Goal: Task Accomplishment & Management: Manage account settings

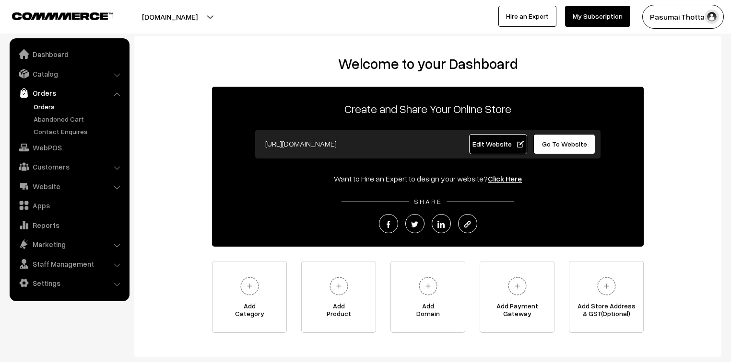
click at [50, 107] on link "Orders" at bounding box center [78, 107] width 95 height 10
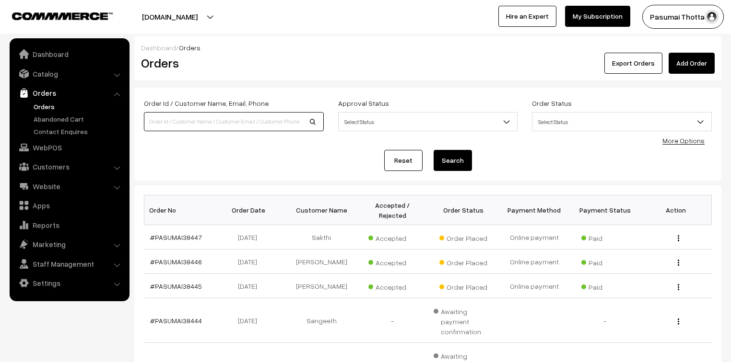
click at [162, 122] on input at bounding box center [234, 121] width 180 height 19
type input "38138"
click at [433, 150] on button "Search" at bounding box center [452, 160] width 38 height 21
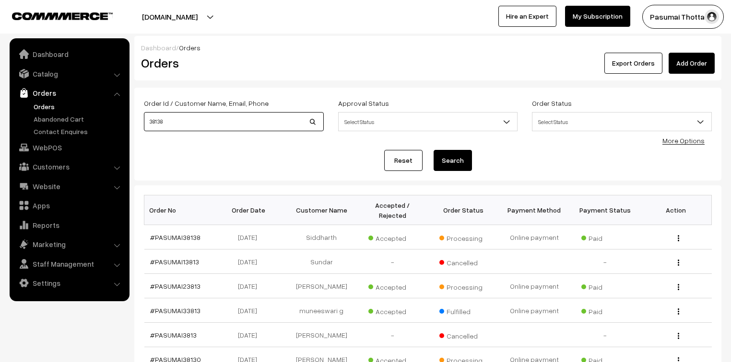
drag, startPoint x: 177, startPoint y: 123, endPoint x: 150, endPoint y: 121, distance: 27.4
click at [150, 121] on input "38138" at bounding box center [234, 121] width 180 height 19
type input "38344"
click at [433, 150] on button "Search" at bounding box center [452, 160] width 38 height 21
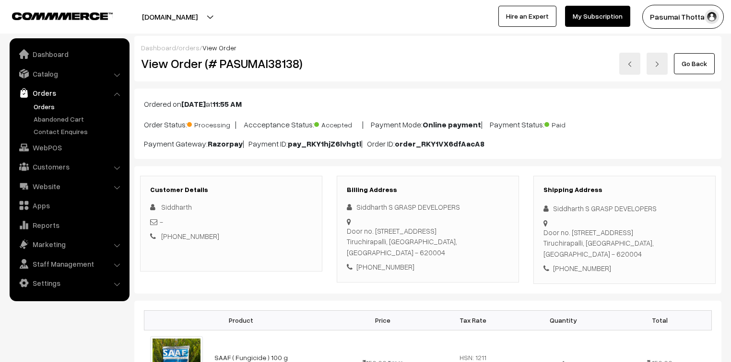
scroll to position [115, 0]
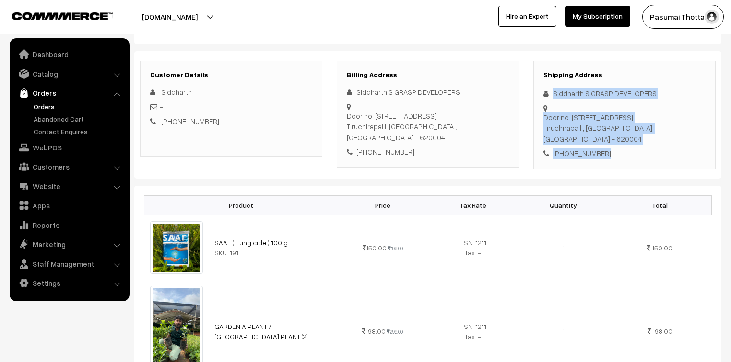
click at [613, 159] on div "Shipping Address Siddharth S GRASP DEVELOPERS Door no. 10/172/1, 8th Street,, A…" at bounding box center [624, 115] width 182 height 108
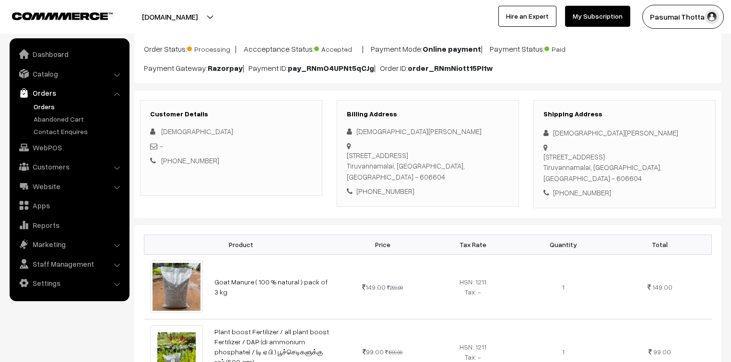
scroll to position [77, 0]
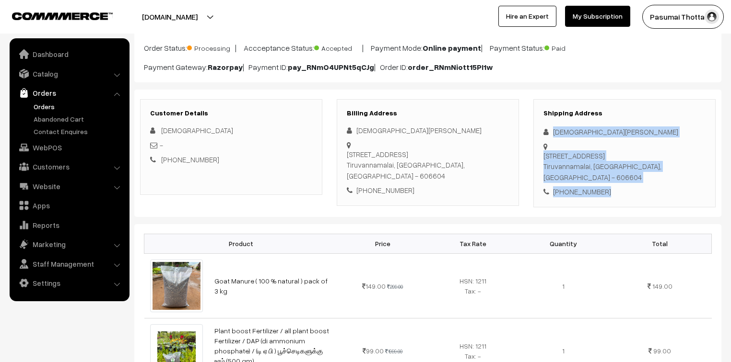
drag, startPoint x: 554, startPoint y: 133, endPoint x: 613, endPoint y: 174, distance: 71.6
click at [613, 174] on div "Shipping Address Vaishnavi Ravi 799 A, Vanavil nagar, 6th Street, Vengikkal Tir…" at bounding box center [624, 153] width 182 height 108
